Goal: Obtain resource: Download file/media

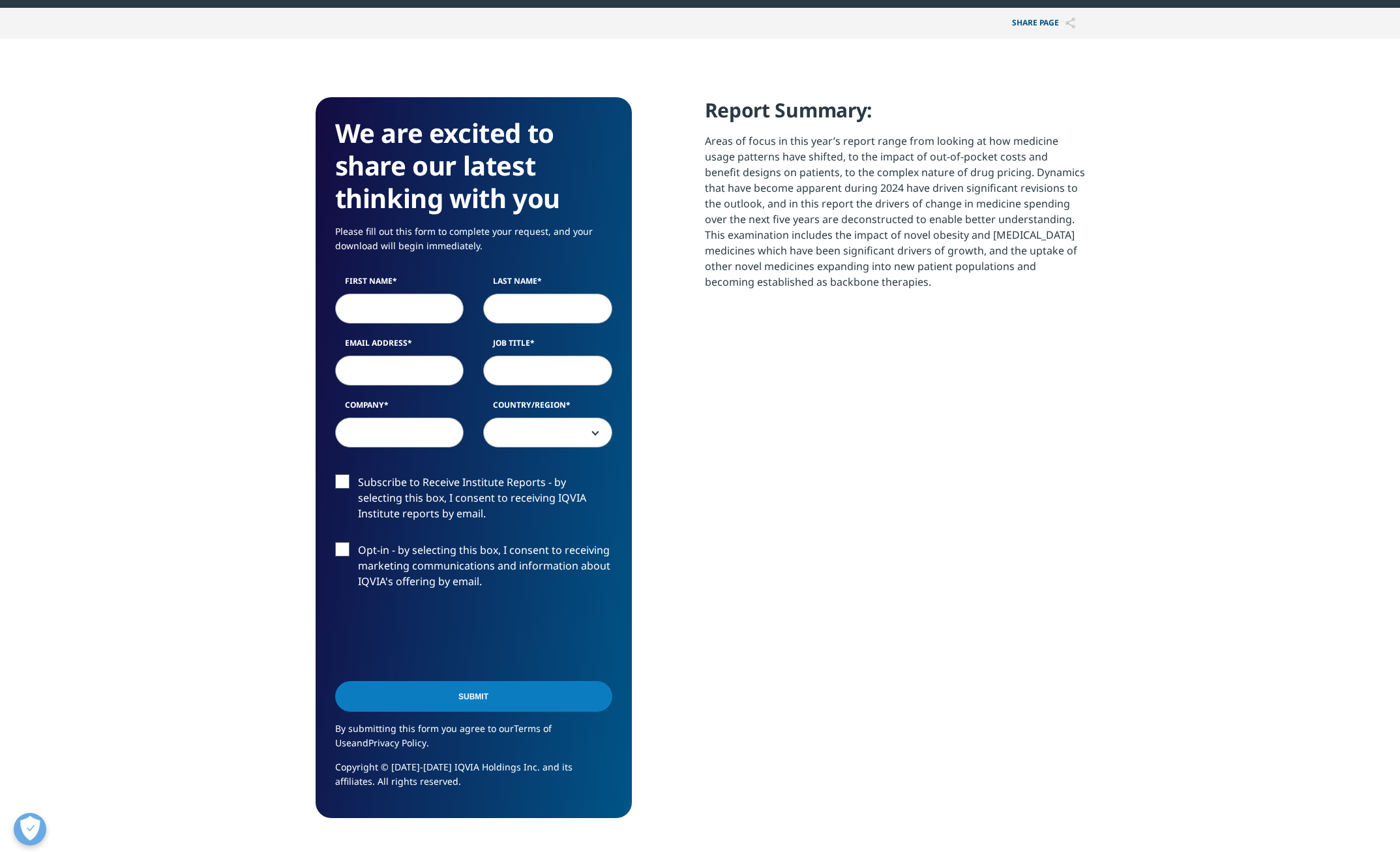
scroll to position [721, 770]
click at [418, 302] on input "First Name" at bounding box center [400, 308] width 129 height 30
type input "Ria"
type input "Saraswat"
type input "Investment Analyst"
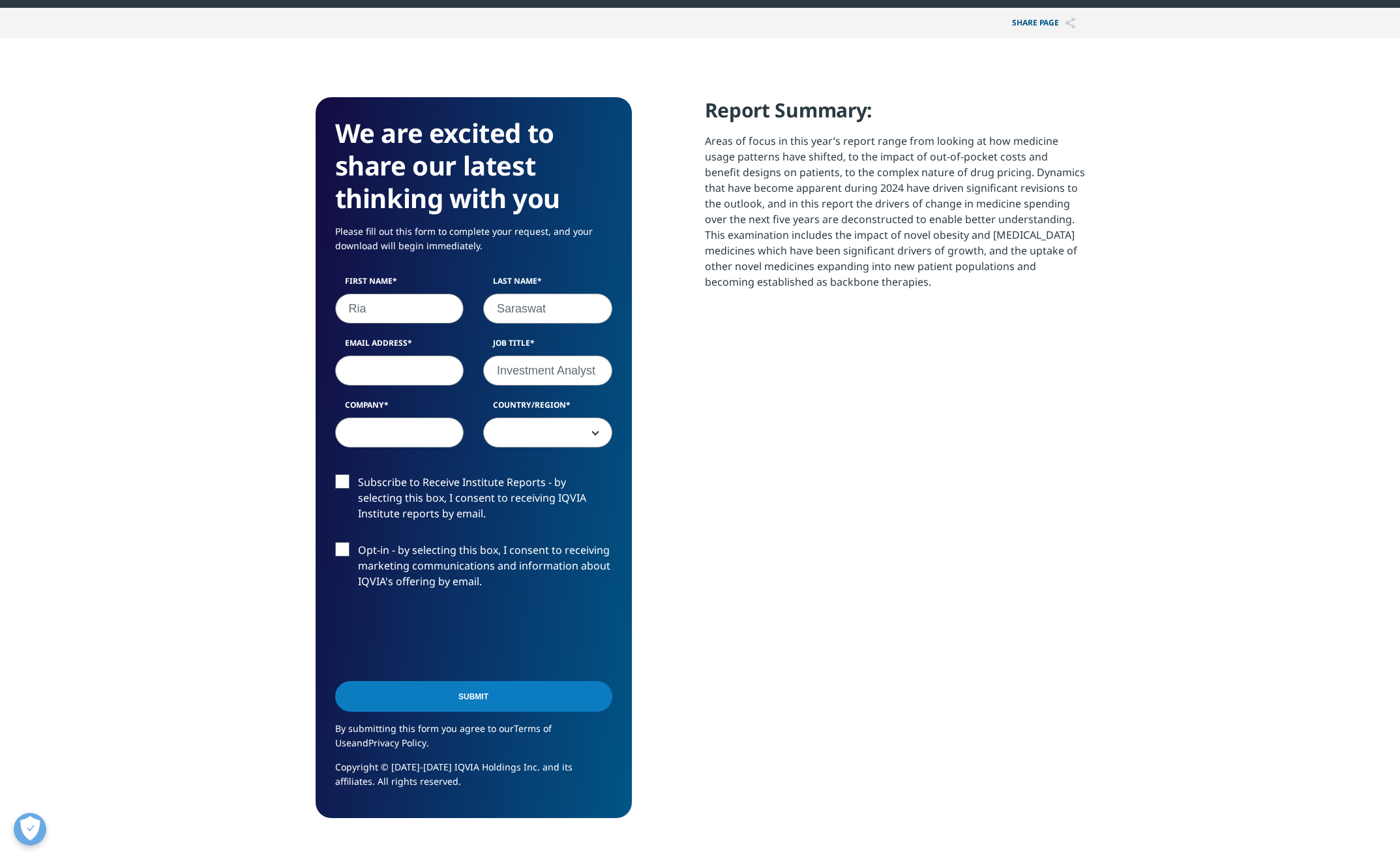
scroll to position [735, 770]
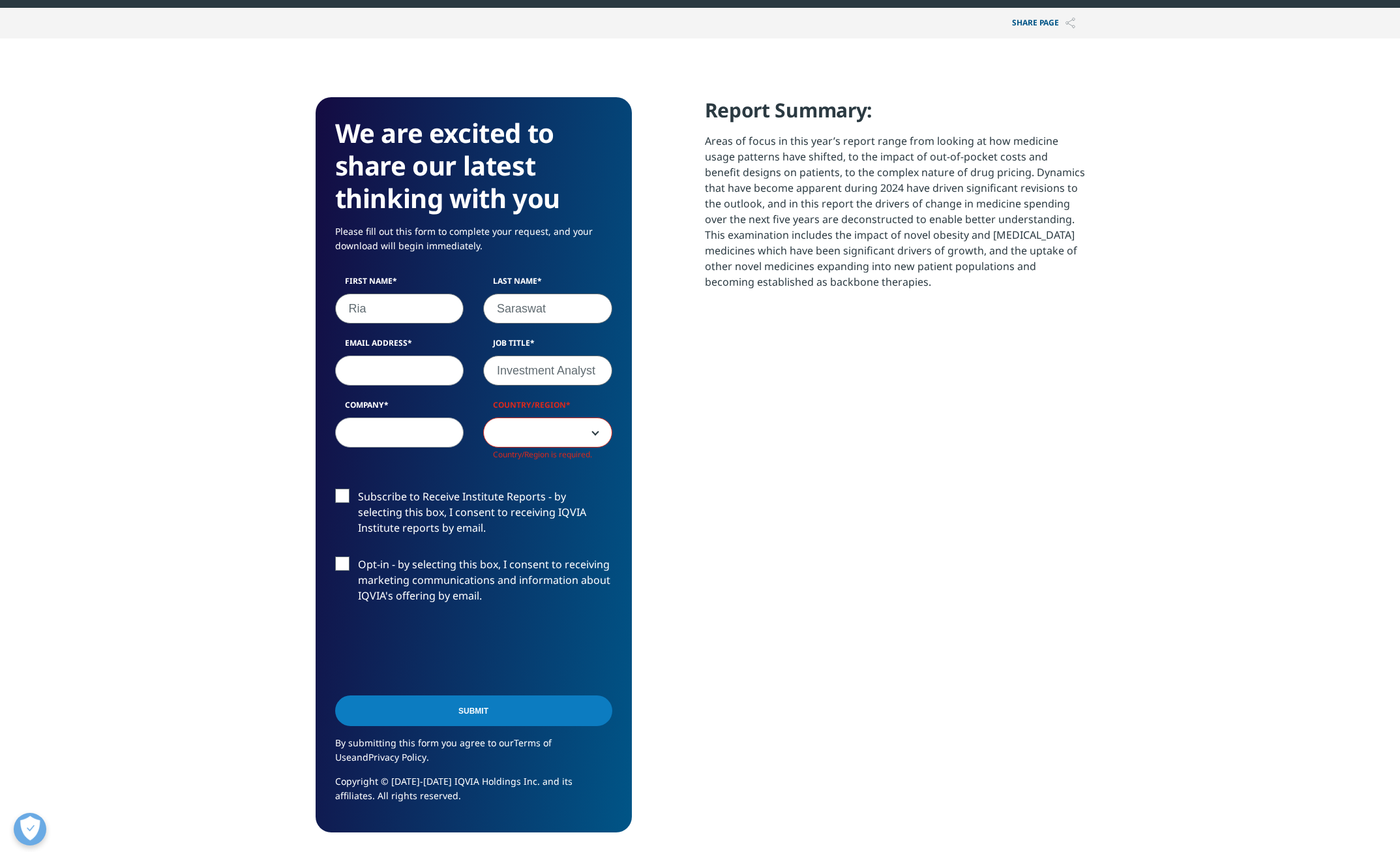
click at [440, 370] on input "Email Address" at bounding box center [400, 371] width 129 height 30
type input "[EMAIL_ADDRESS][DOMAIN_NAME]"
type input "[PERSON_NAME] [PERSON_NAME]"
select select "[GEOGRAPHIC_DATA]"
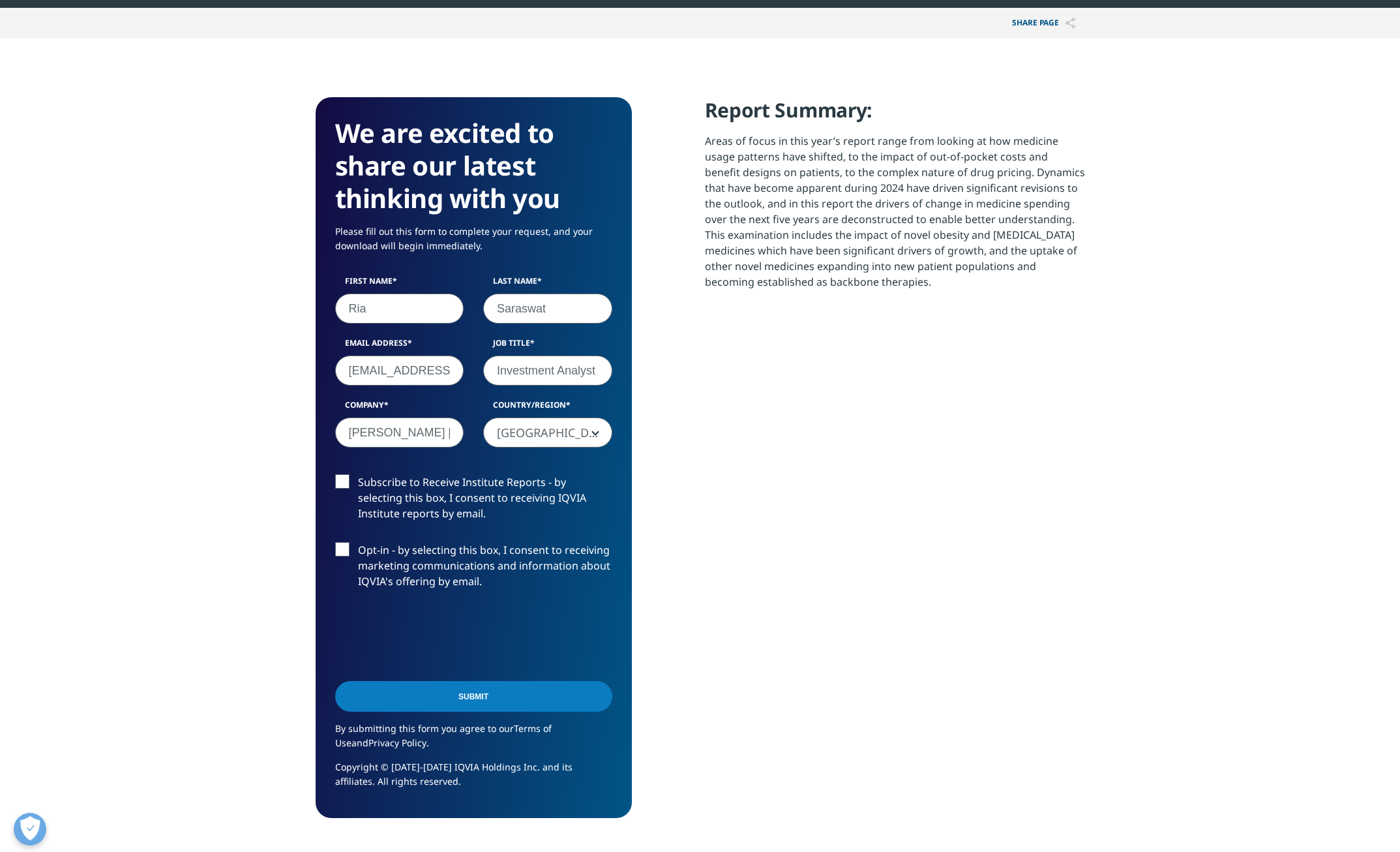
scroll to position [721, 770]
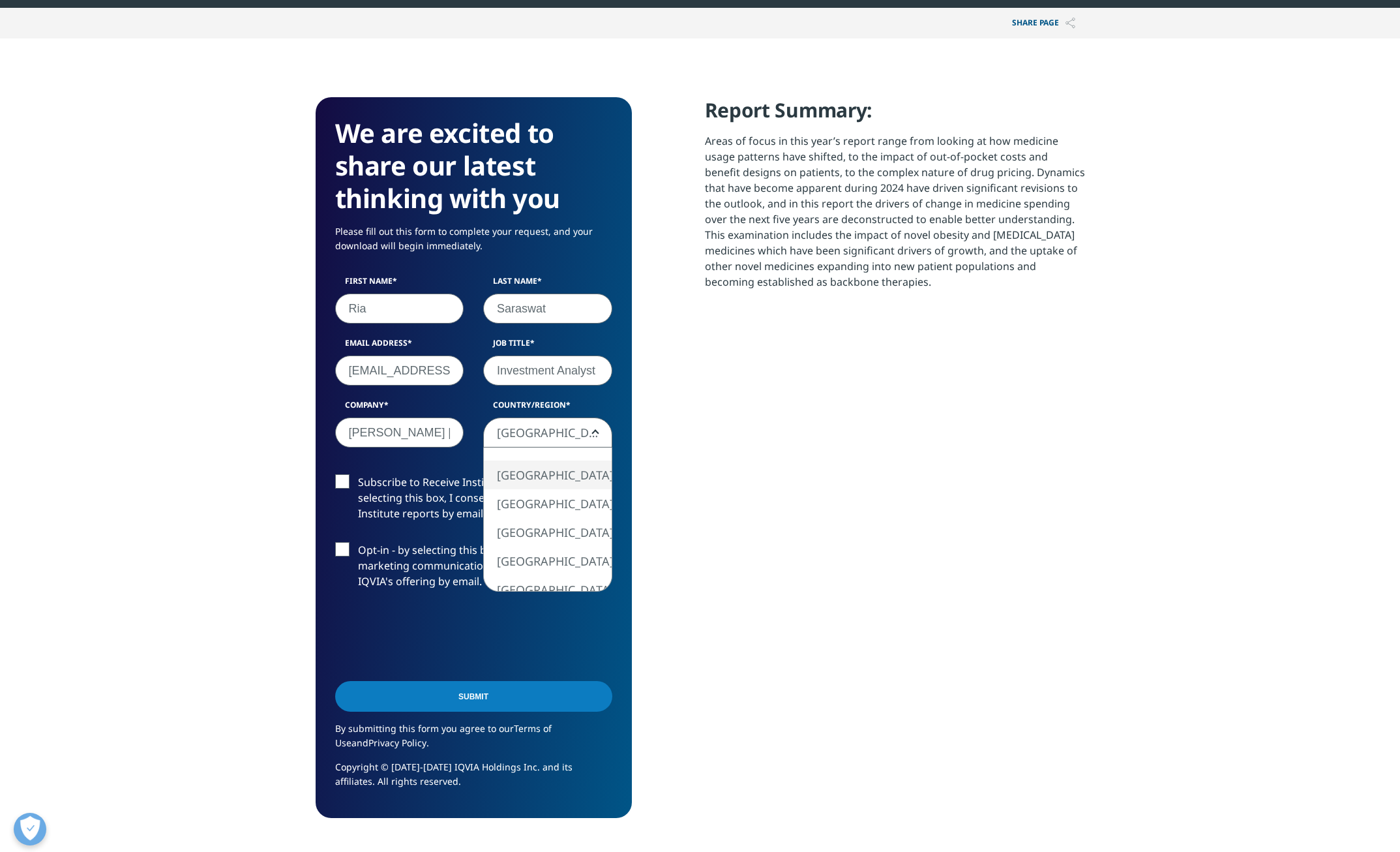
click at [507, 431] on span "[GEOGRAPHIC_DATA]" at bounding box center [548, 433] width 128 height 30
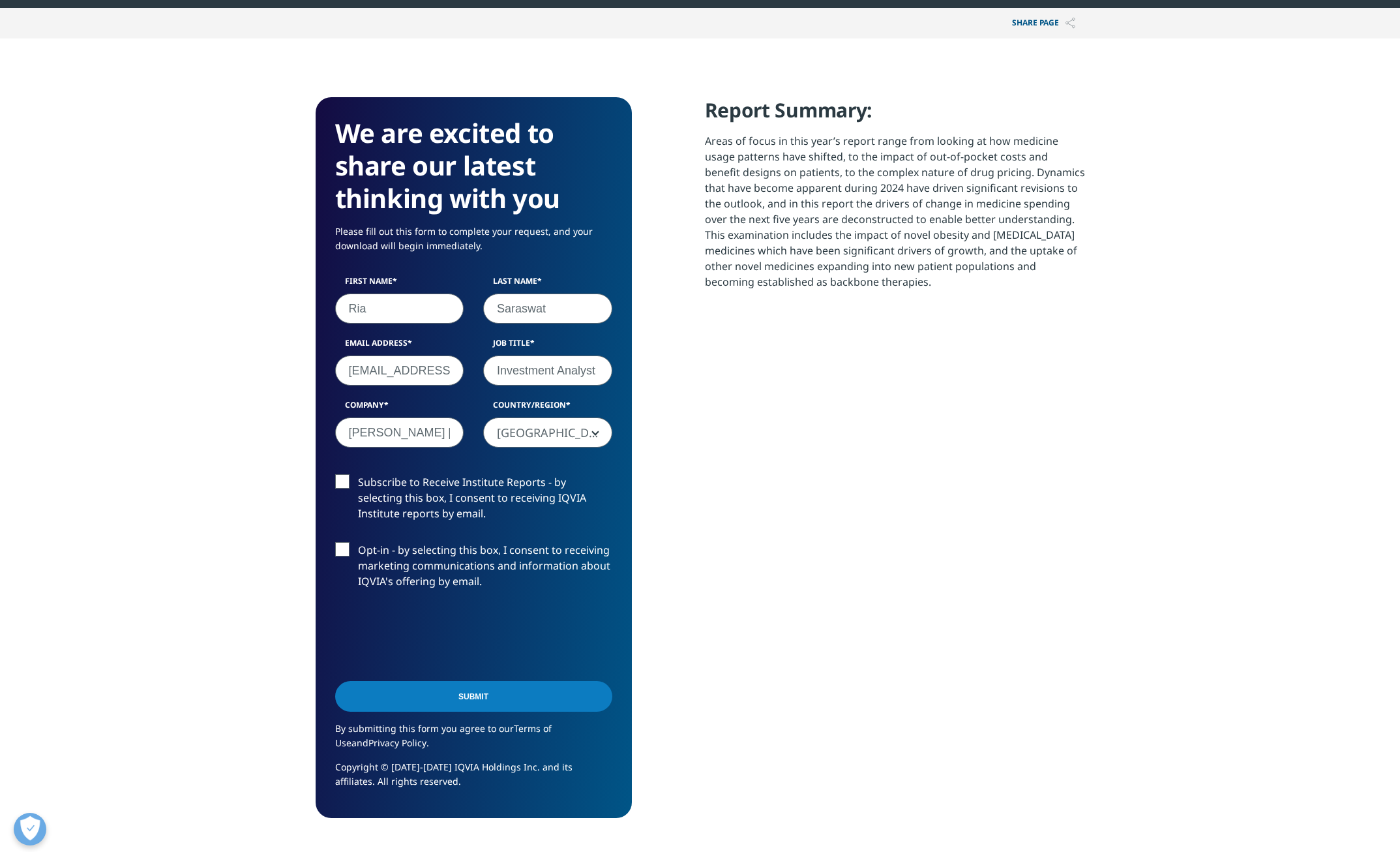
click at [477, 693] on input "Submit" at bounding box center [474, 696] width 277 height 31
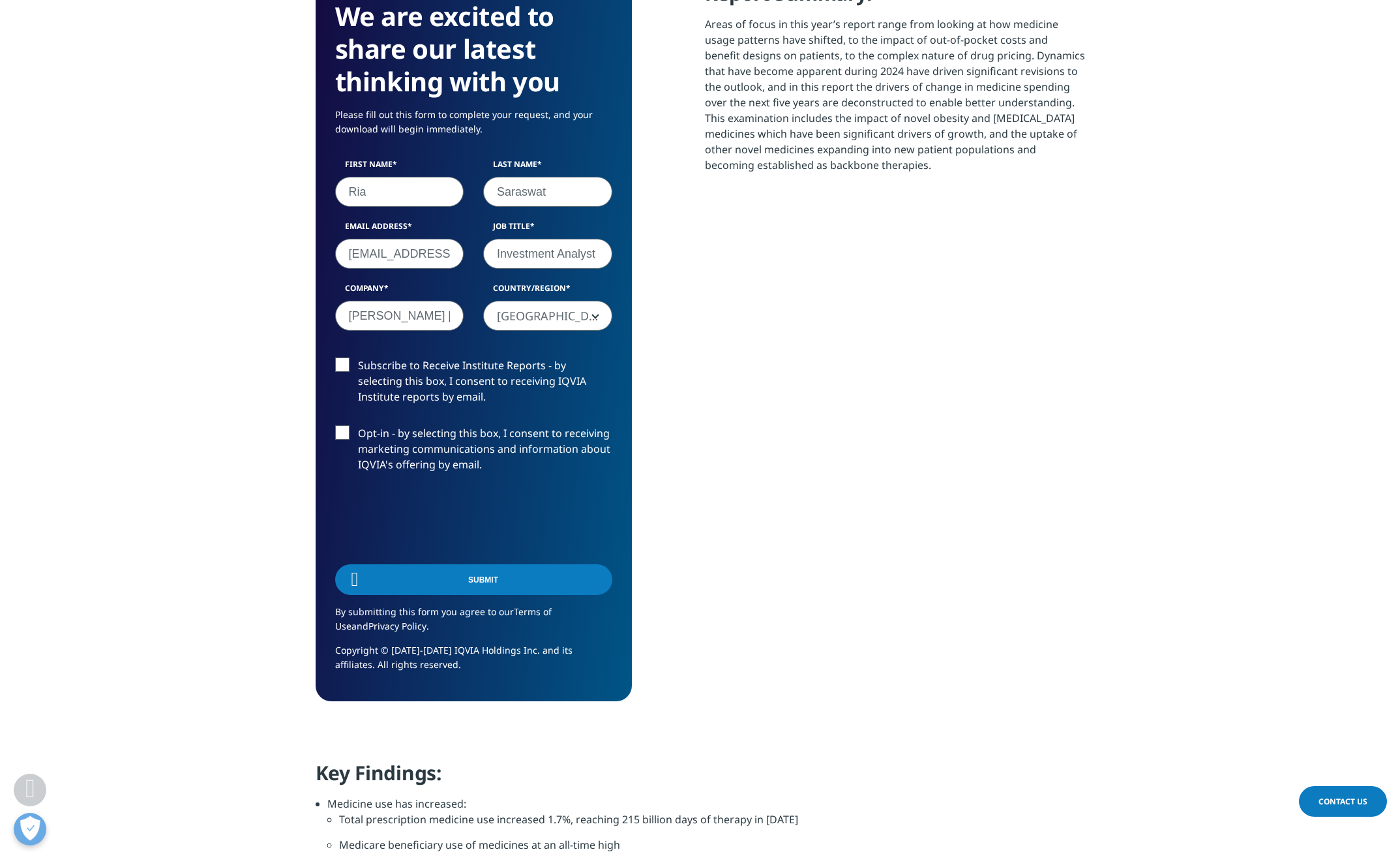
scroll to position [235, 770]
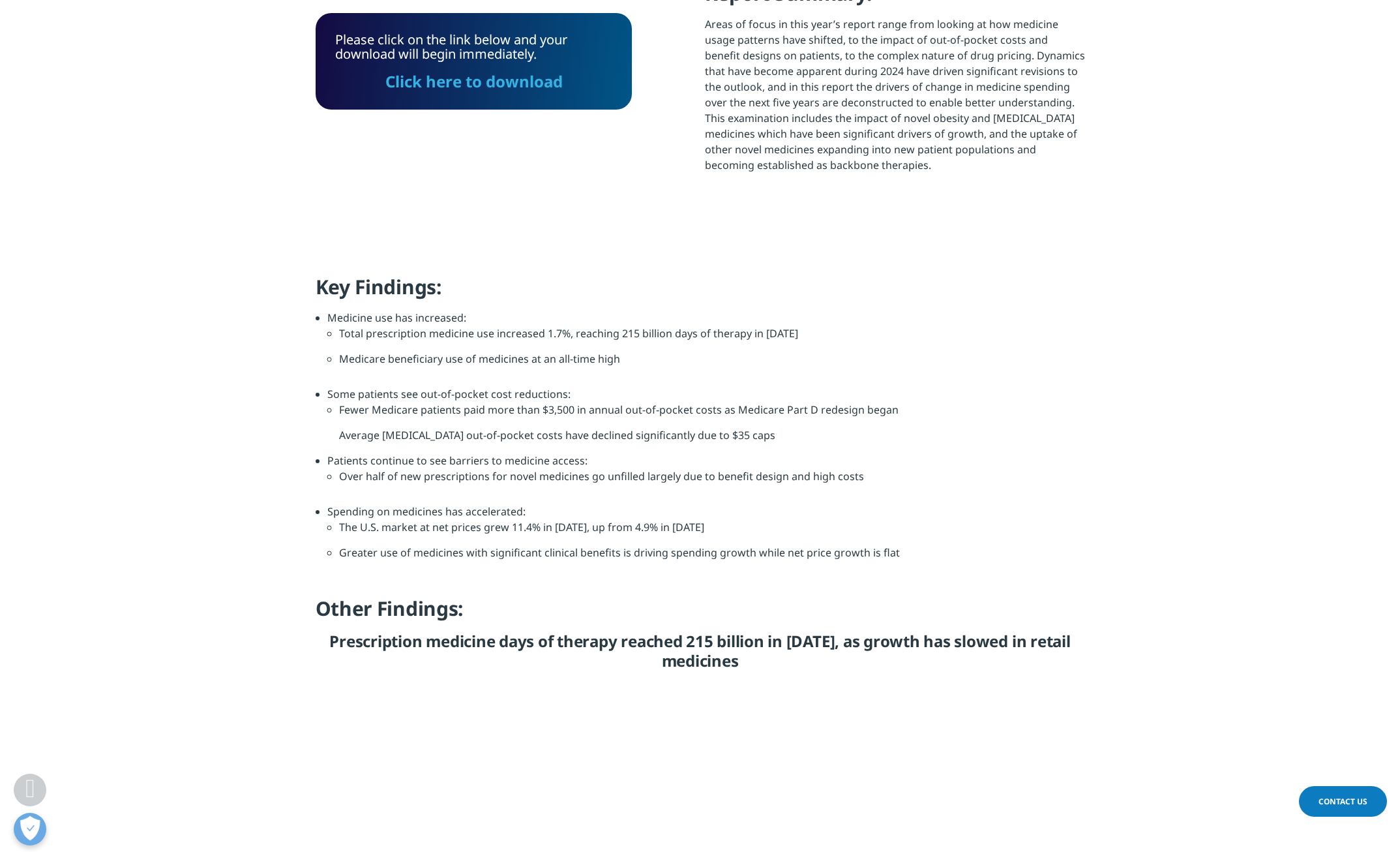
click at [503, 71] on link "Click here to download" at bounding box center [474, 81] width 177 height 22
